Goal: Task Accomplishment & Management: Use online tool/utility

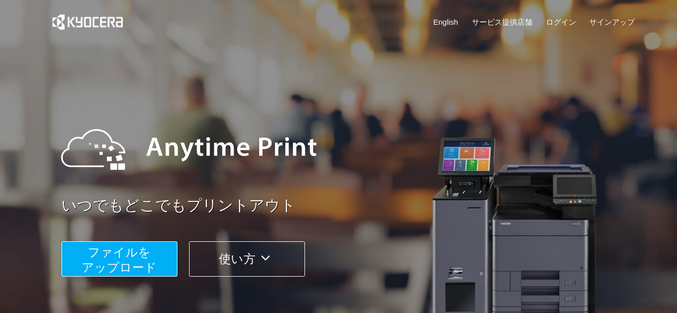
click at [156, 246] on button "ファイルを ​​アップロード" at bounding box center [120, 258] width 116 height 35
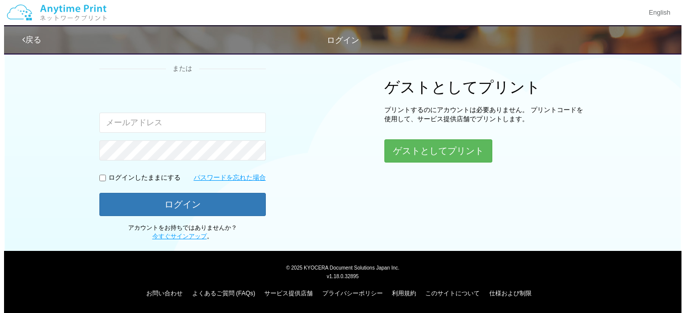
scroll to position [115, 0]
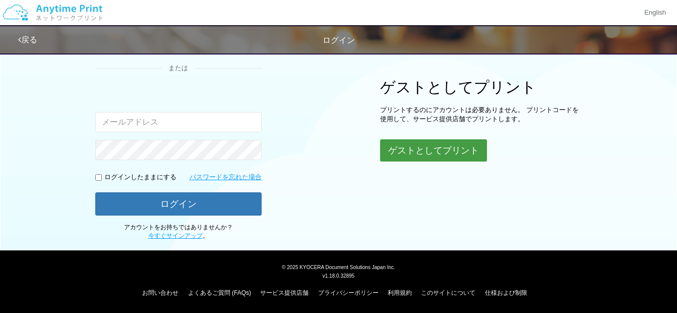
click at [451, 158] on button "ゲストとしてプリント" at bounding box center [433, 150] width 107 height 22
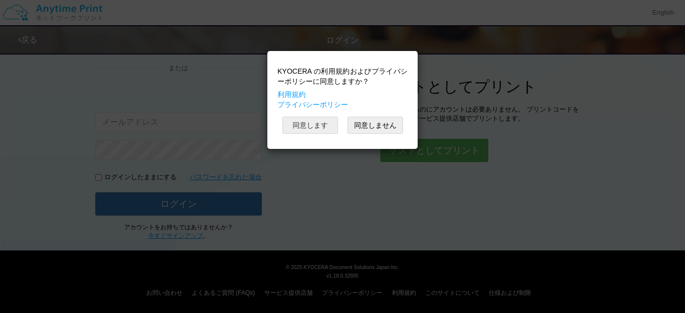
click at [328, 127] on button "同意します" at bounding box center [309, 124] width 55 height 17
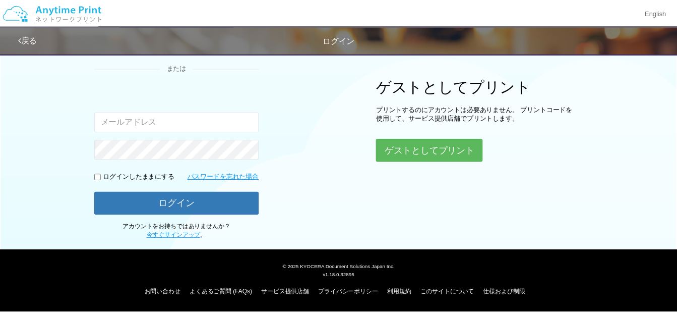
scroll to position [36, 0]
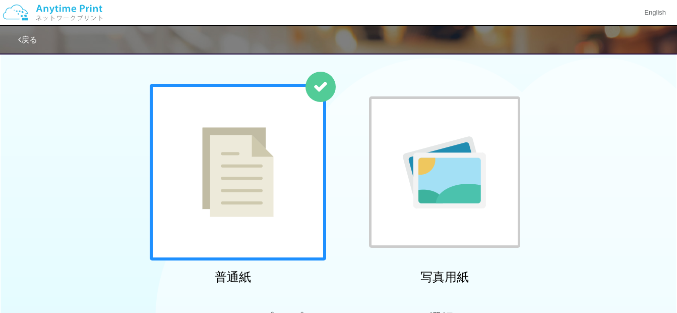
click at [251, 154] on img at bounding box center [238, 172] width 72 height 90
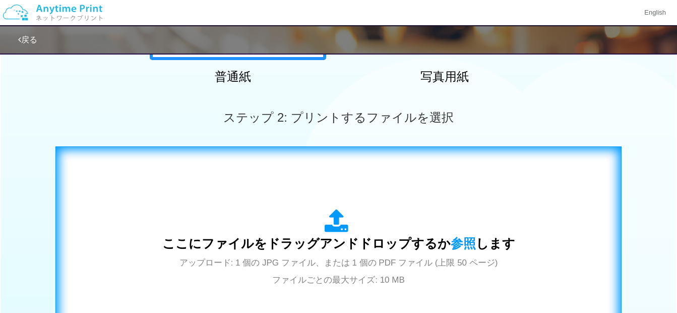
scroll to position [288, 0]
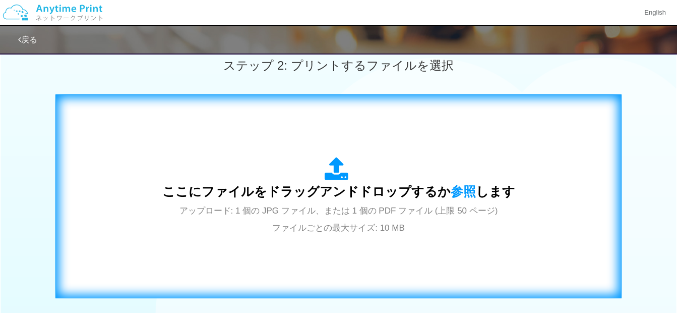
click at [266, 180] on div "ここにファイルをドラッグアンドドロップするか 参照 します アップロード: 1 個の JPG ファイル、または 1 個の PDF ファイル (上限 50 ペー…" at bounding box center [338, 196] width 353 height 79
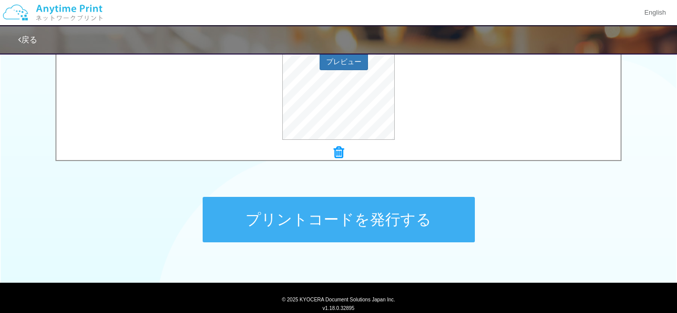
scroll to position [454, 0]
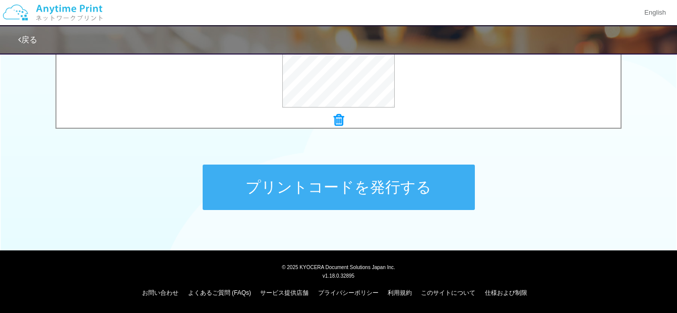
click at [313, 184] on button "プリントコードを発行する" at bounding box center [339, 186] width 272 height 45
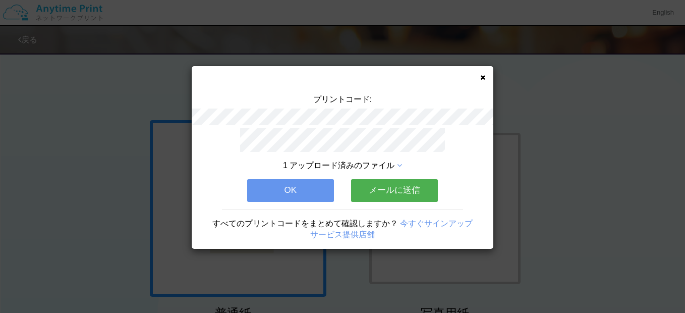
click at [308, 193] on button "OK" at bounding box center [290, 190] width 87 height 22
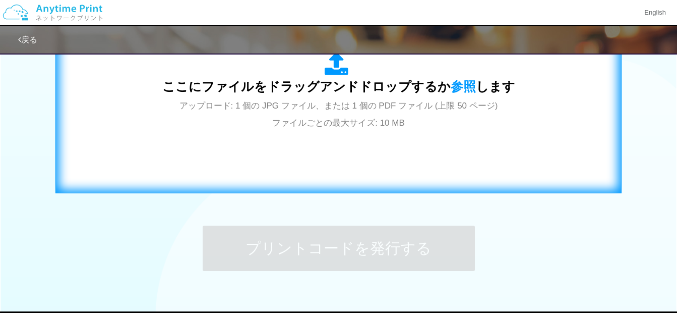
scroll to position [403, 0]
